Goal: Use online tool/utility

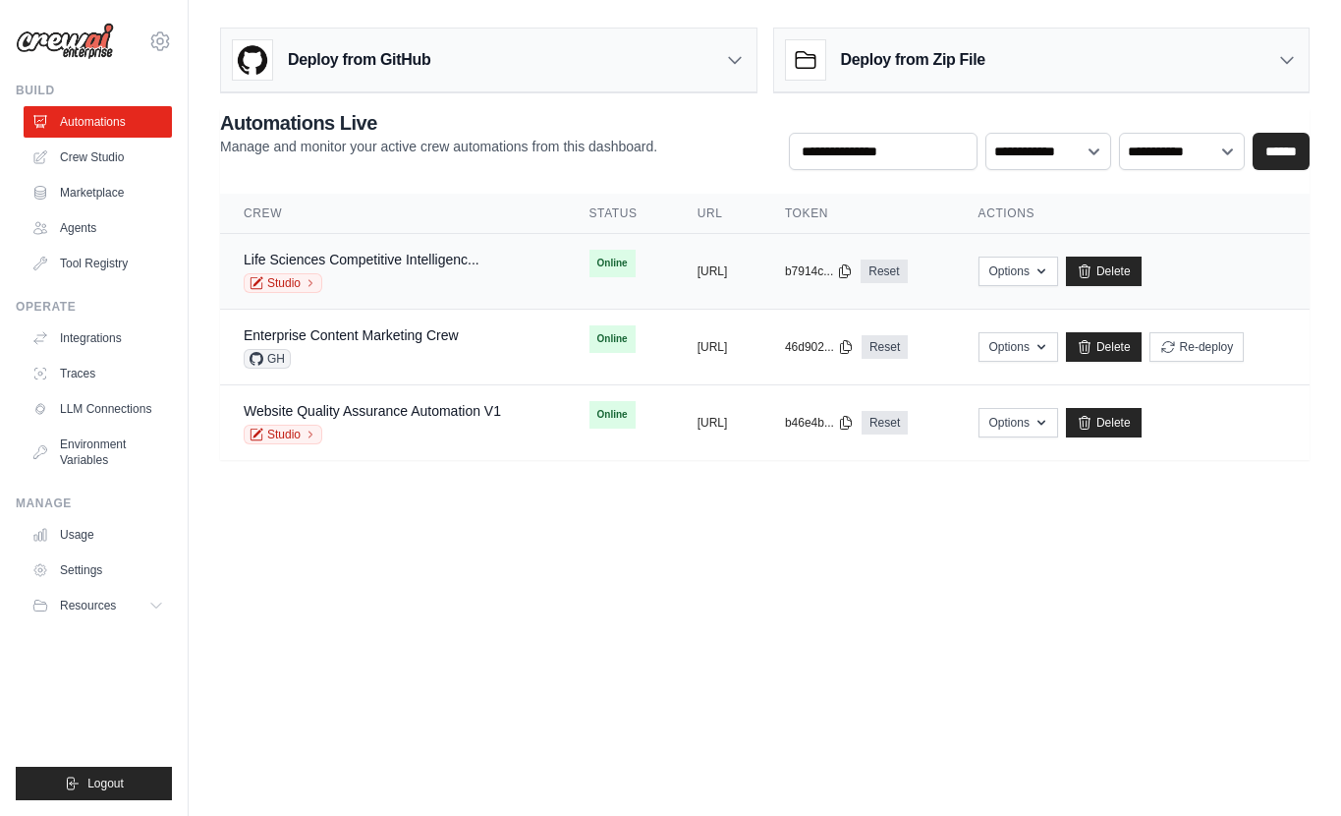
click at [402, 250] on div "Life Sciences Competitive Intelligenc..." at bounding box center [362, 260] width 236 height 20
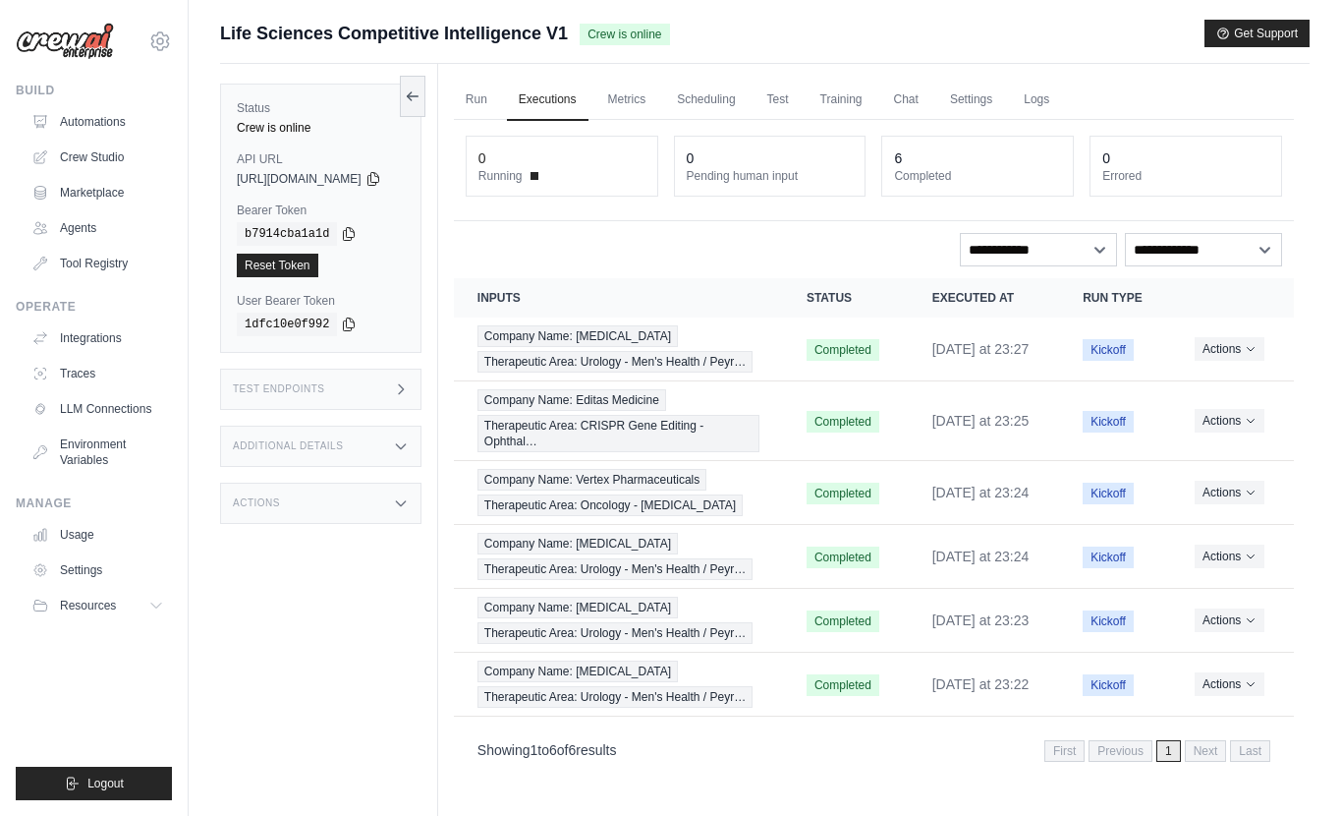
click at [397, 398] on div "Test Endpoints" at bounding box center [320, 389] width 201 height 41
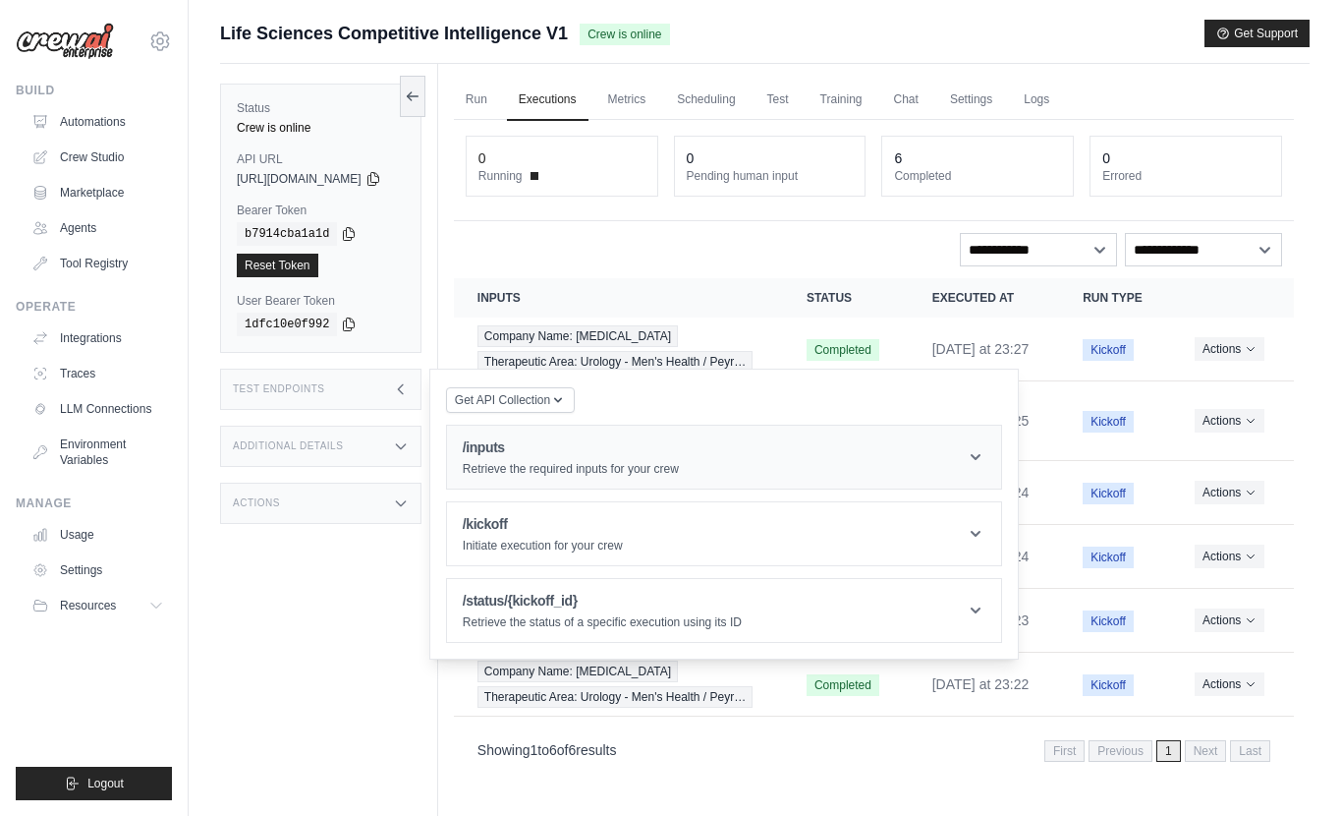
click at [557, 449] on h1 "/inputs" at bounding box center [571, 447] width 216 height 20
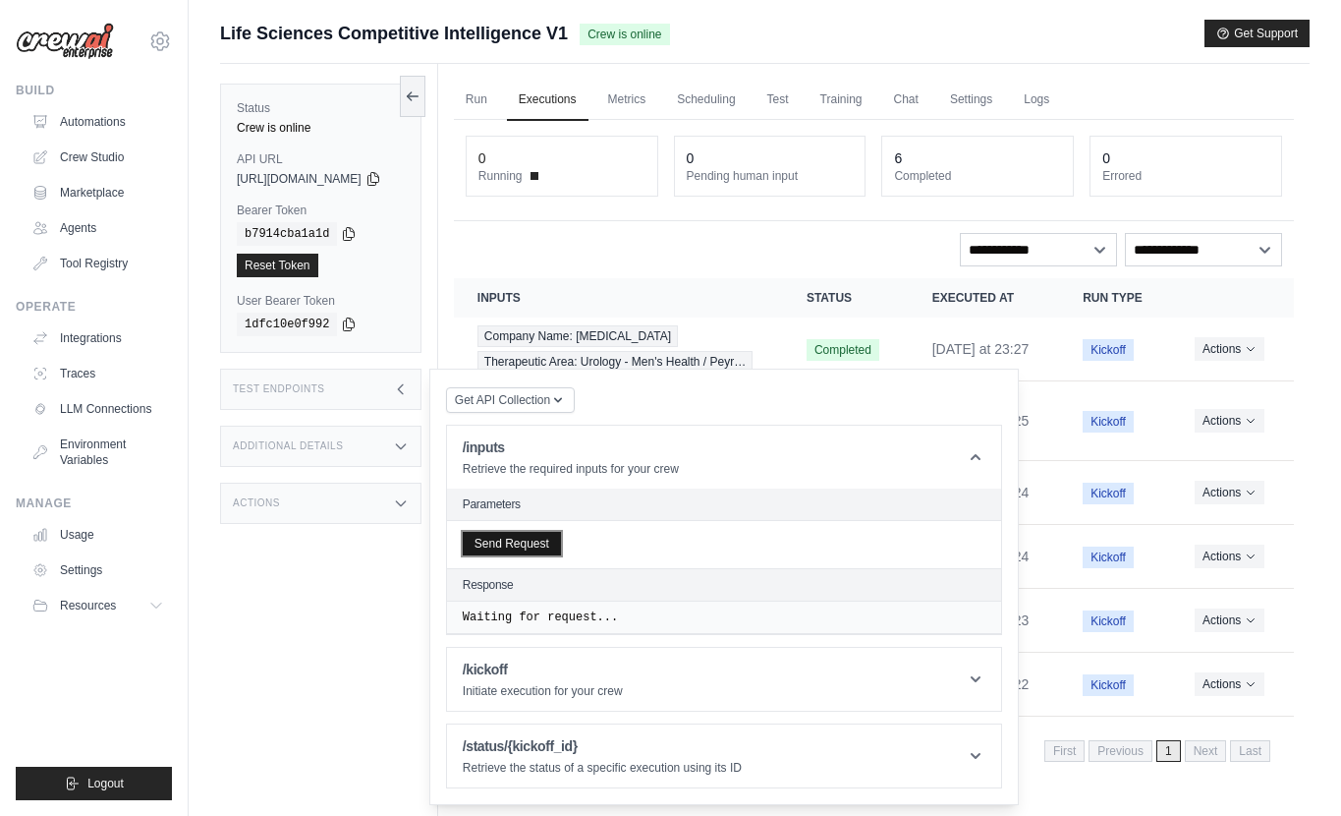
click at [545, 538] on button "Send Request" at bounding box center [512, 544] width 98 height 24
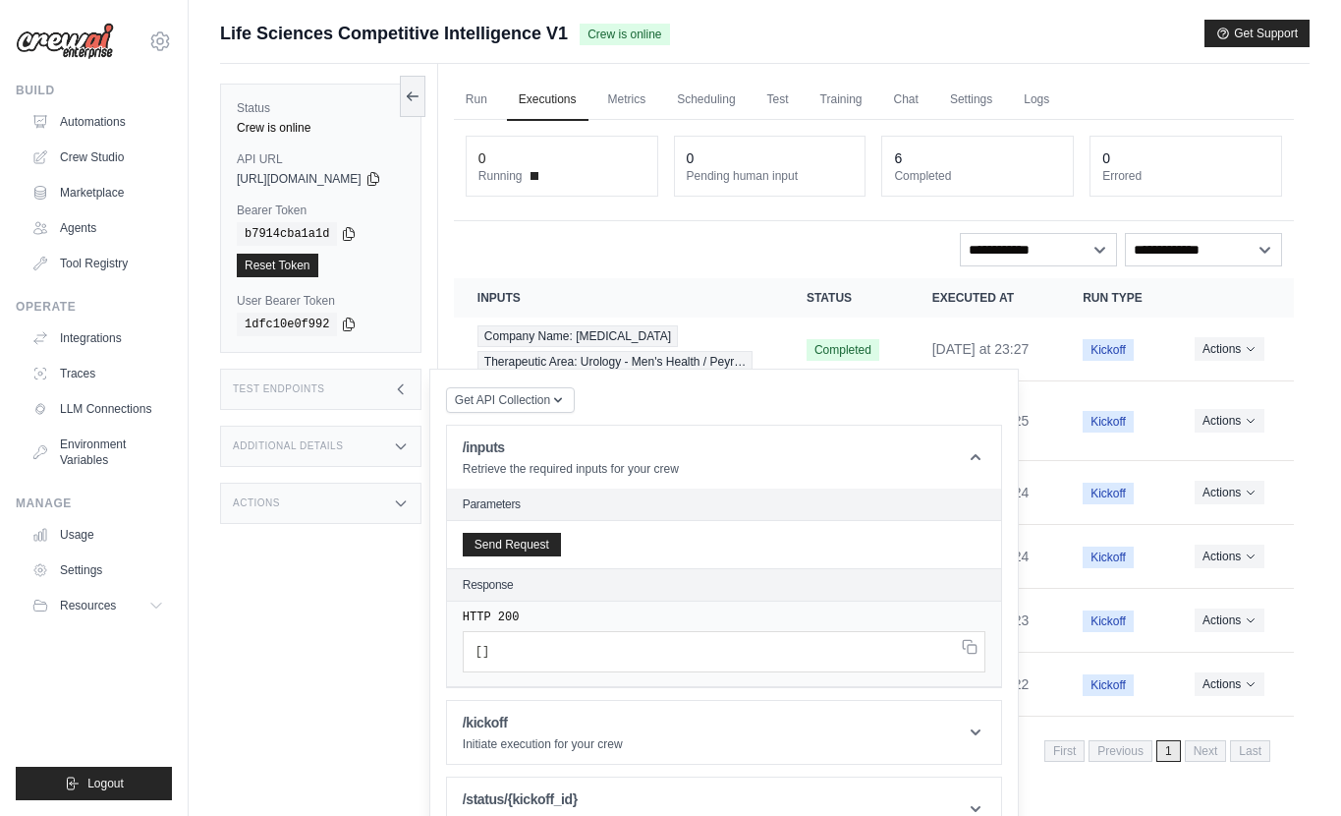
click at [306, 647] on div "Status Crew is online API URL copied https://life-sciences-competitive-intellig…" at bounding box center [329, 472] width 218 height 816
click at [381, 173] on icon at bounding box center [374, 178] width 16 height 16
click at [360, 236] on div "b7914cba1a1d" at bounding box center [321, 234] width 168 height 24
click at [350, 235] on icon at bounding box center [349, 233] width 16 height 16
click at [378, 180] on icon at bounding box center [373, 178] width 11 height 13
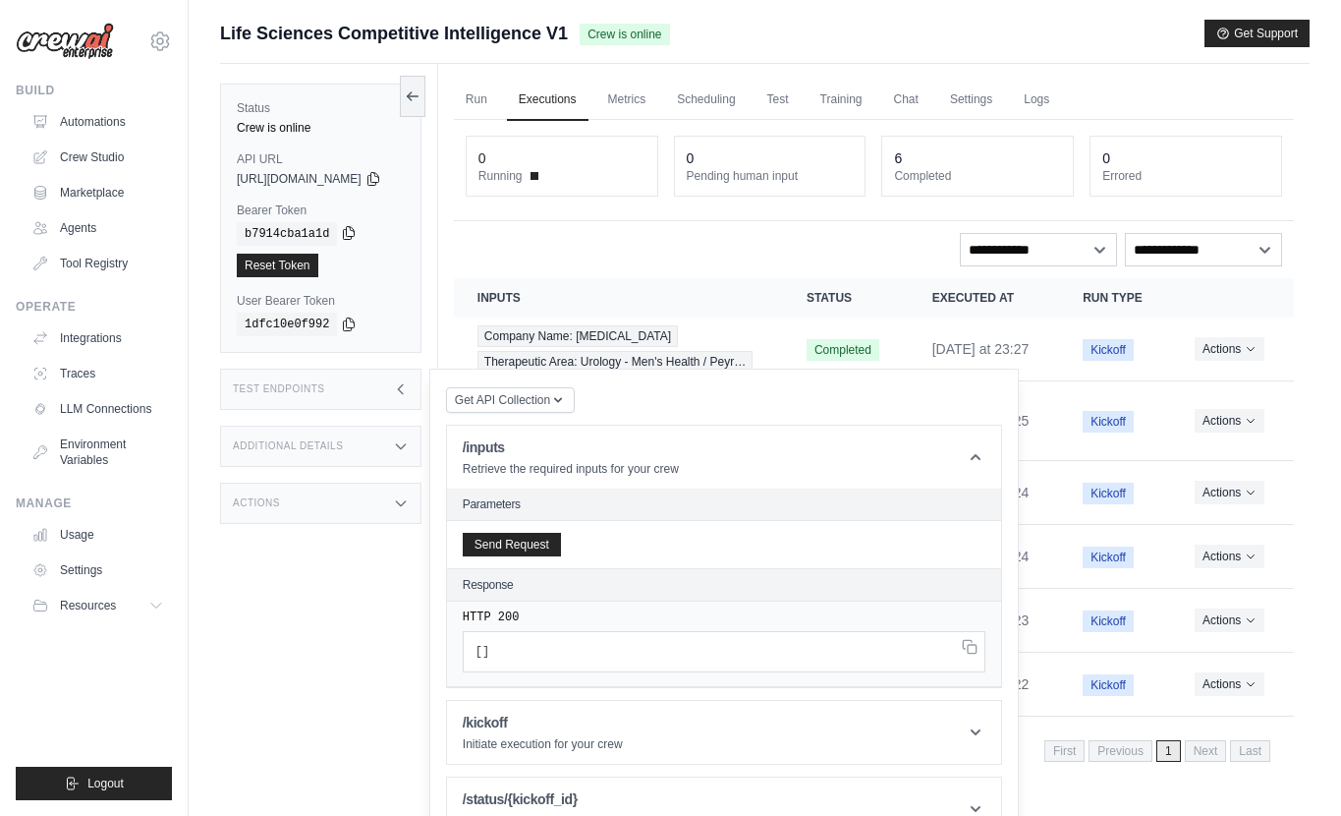
click at [353, 233] on icon at bounding box center [349, 233] width 16 height 16
click at [381, 180] on icon at bounding box center [374, 178] width 16 height 16
